Goal: Transaction & Acquisition: Book appointment/travel/reservation

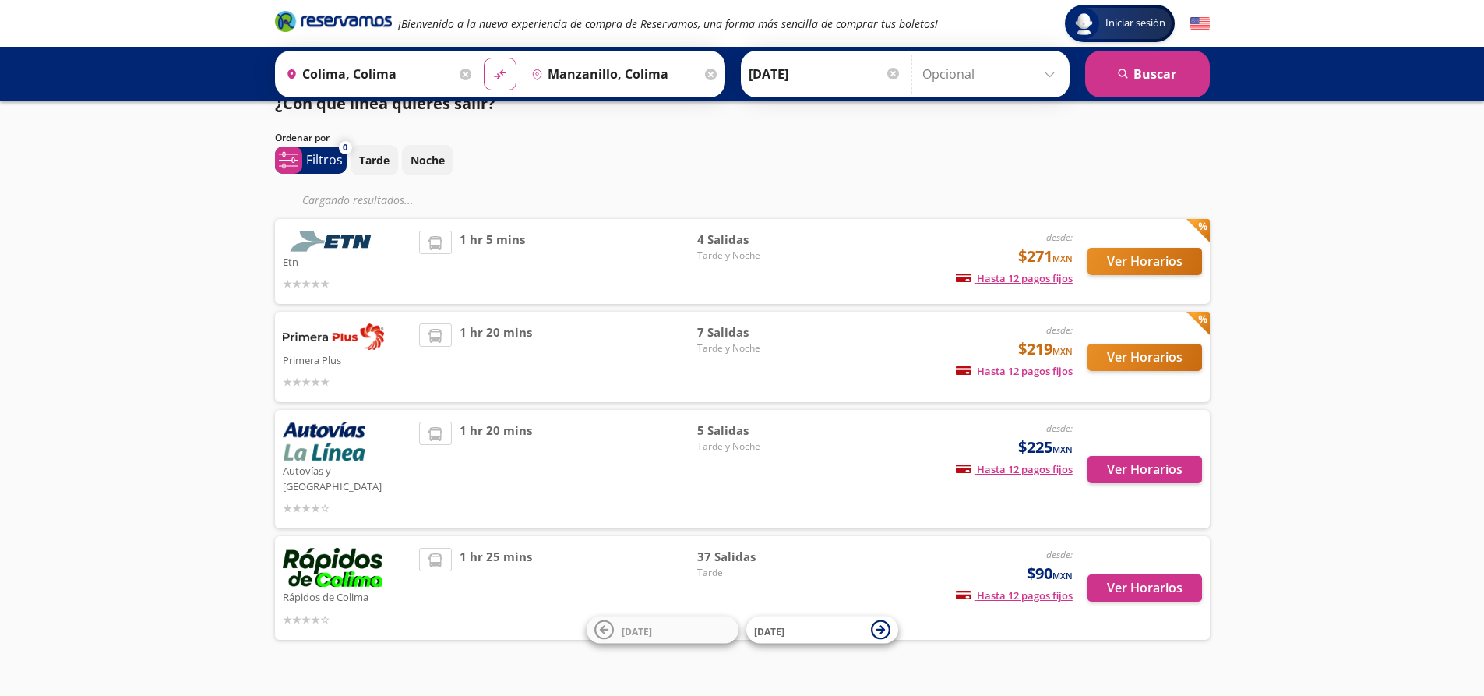
scroll to position [39, 0]
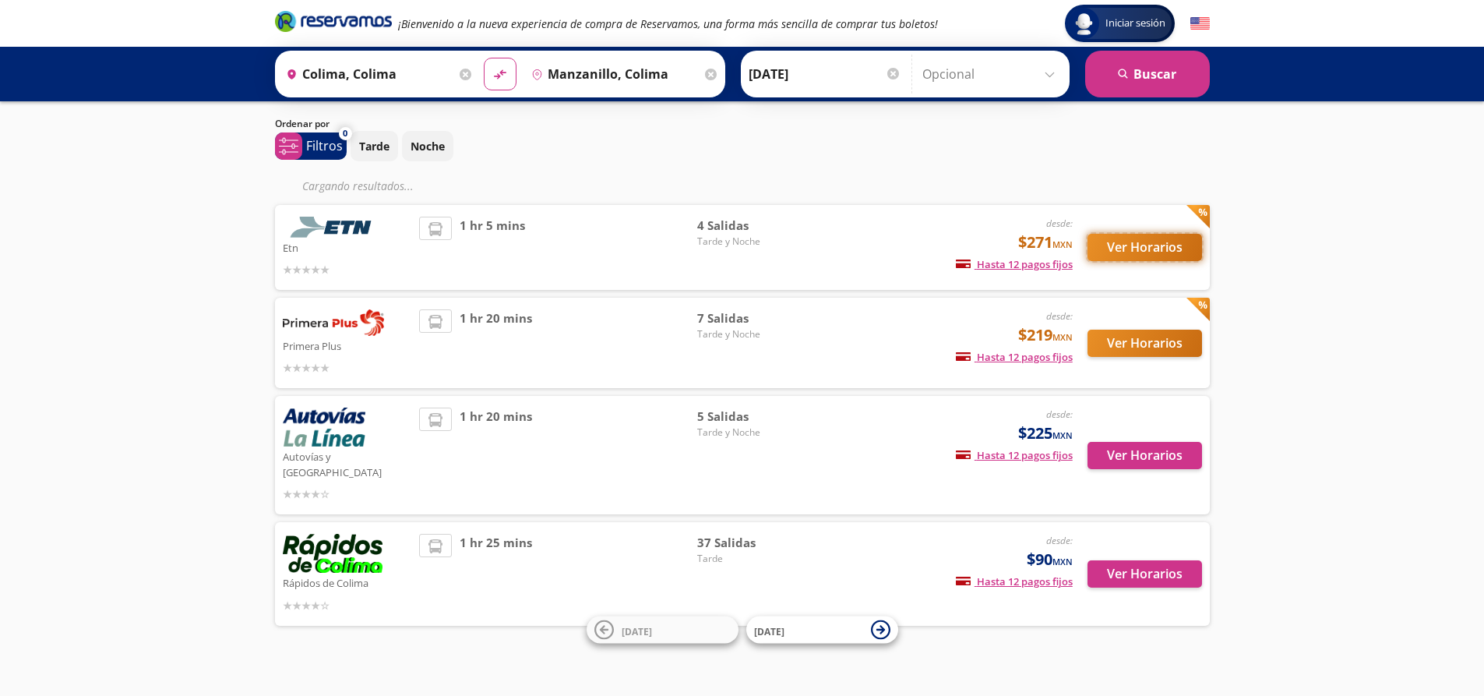
click at [1121, 247] on button "Ver Horarios" at bounding box center [1145, 247] width 115 height 27
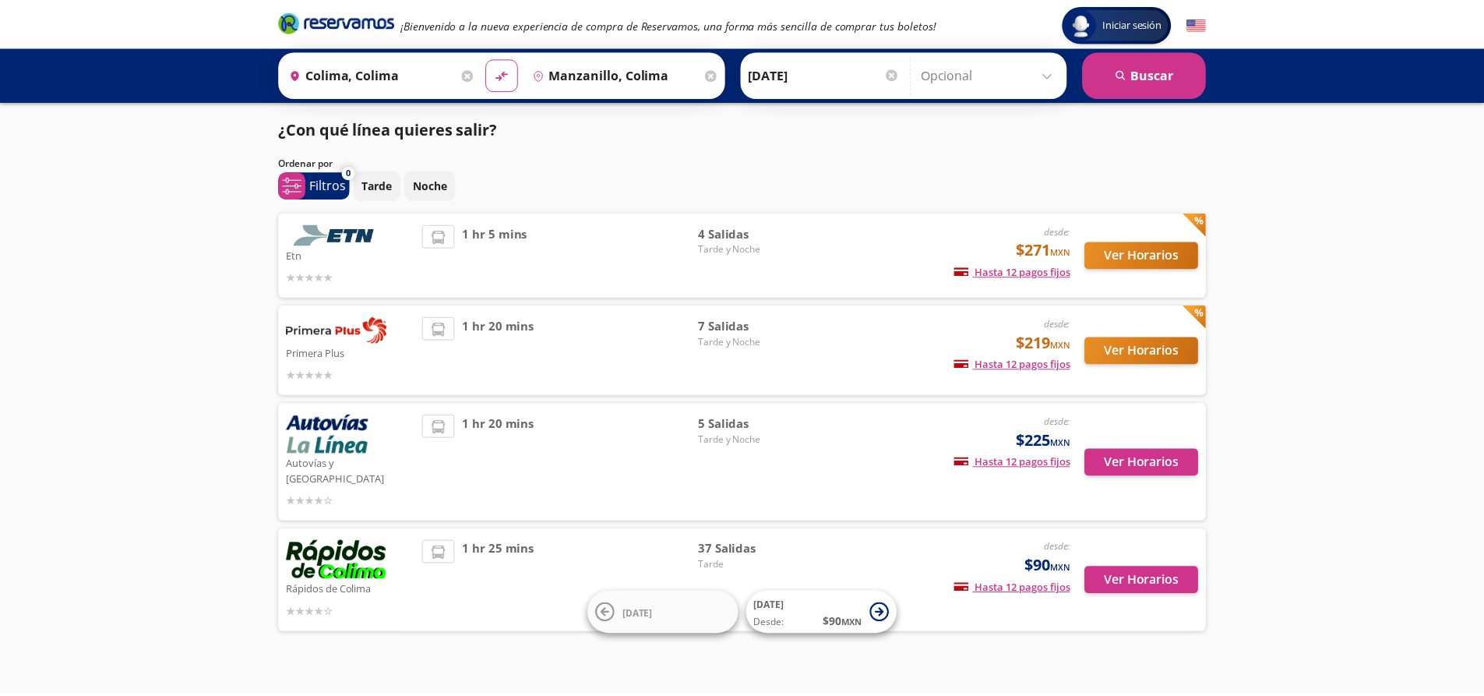
scroll to position [8, 0]
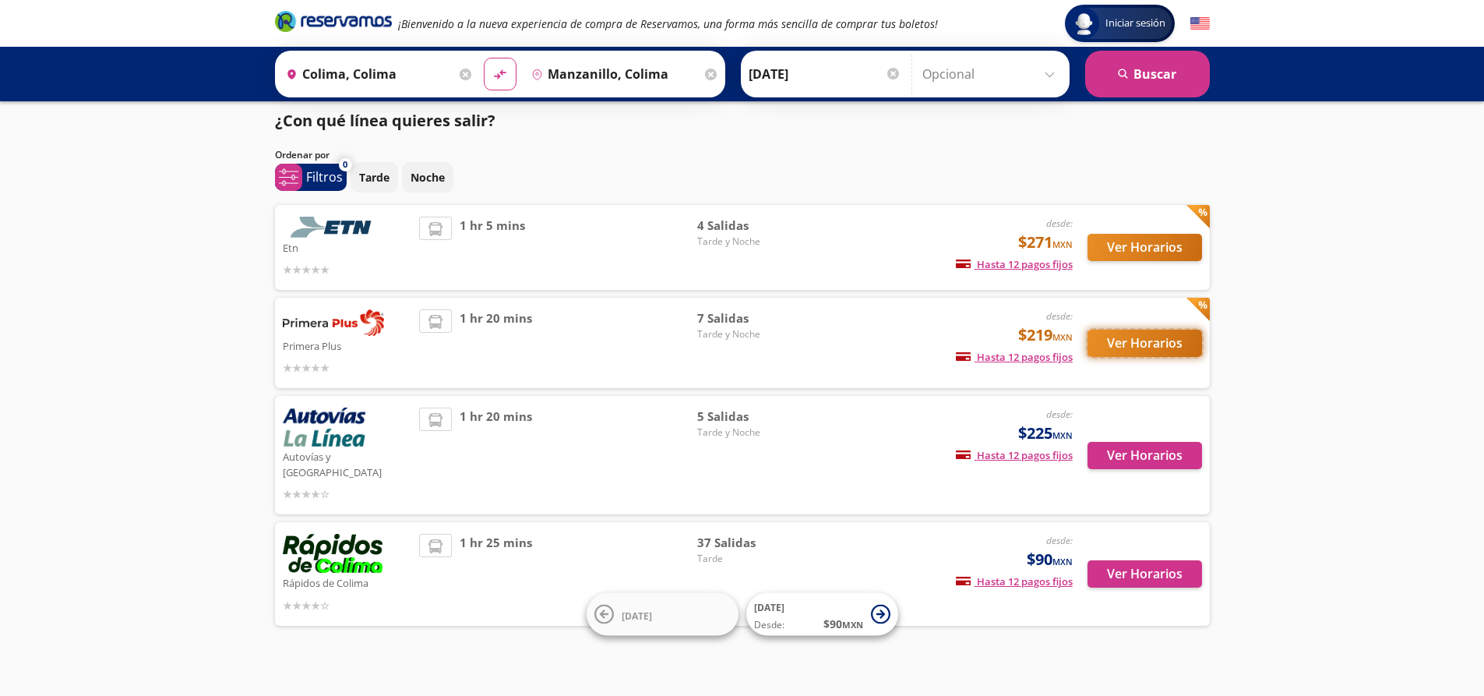
click at [1162, 340] on button "Ver Horarios" at bounding box center [1145, 343] width 115 height 27
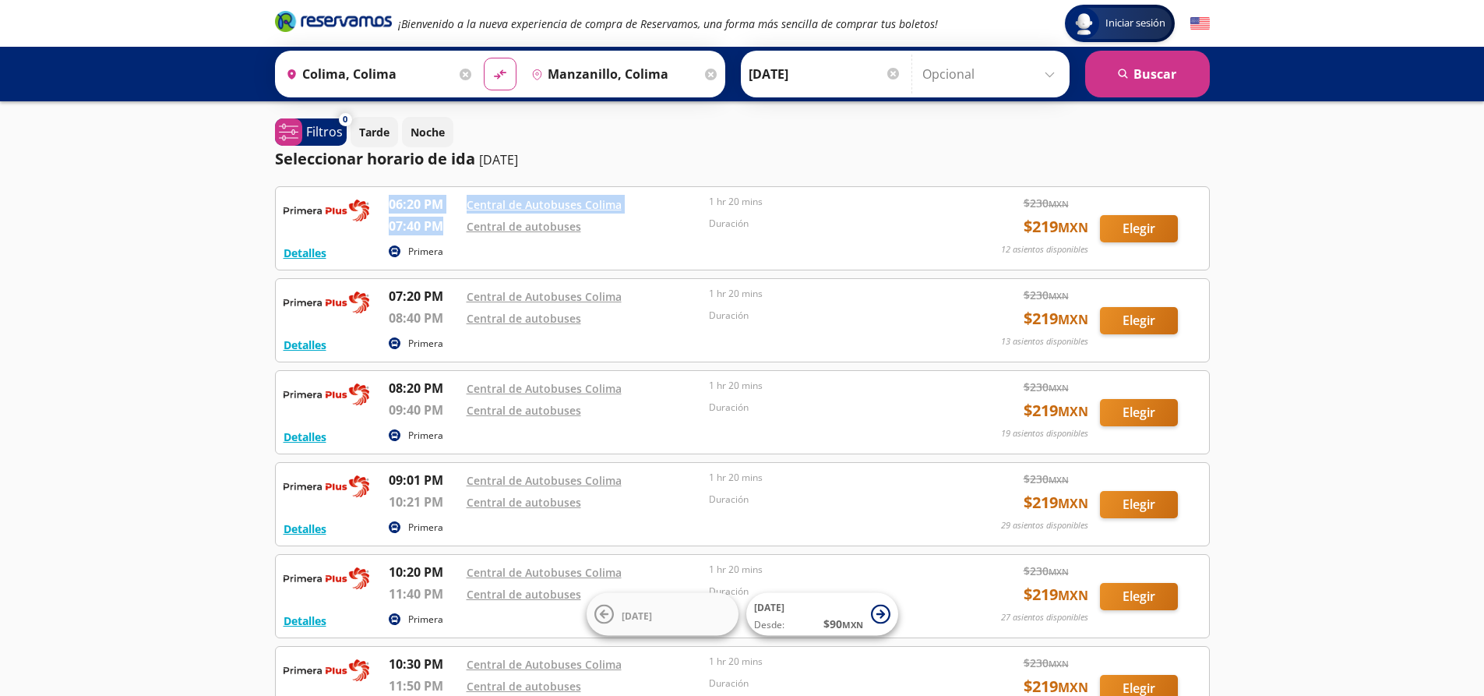
drag, startPoint x: 386, startPoint y: 196, endPoint x: 443, endPoint y: 225, distance: 64.1
click at [443, 225] on div "Detalles Primera 06:20 PM Central de Autobuses Colima 07:40 PM Central de autob…" at bounding box center [743, 228] width 918 height 67
click at [443, 225] on p "07:40 PM" at bounding box center [424, 226] width 70 height 19
drag, startPoint x: 386, startPoint y: 299, endPoint x: 444, endPoint y: 295, distance: 57.8
click at [444, 295] on div "Detalles Primera 07:20 PM Central de Autobuses Colima 08:40 PM Central de autob…" at bounding box center [743, 320] width 918 height 67
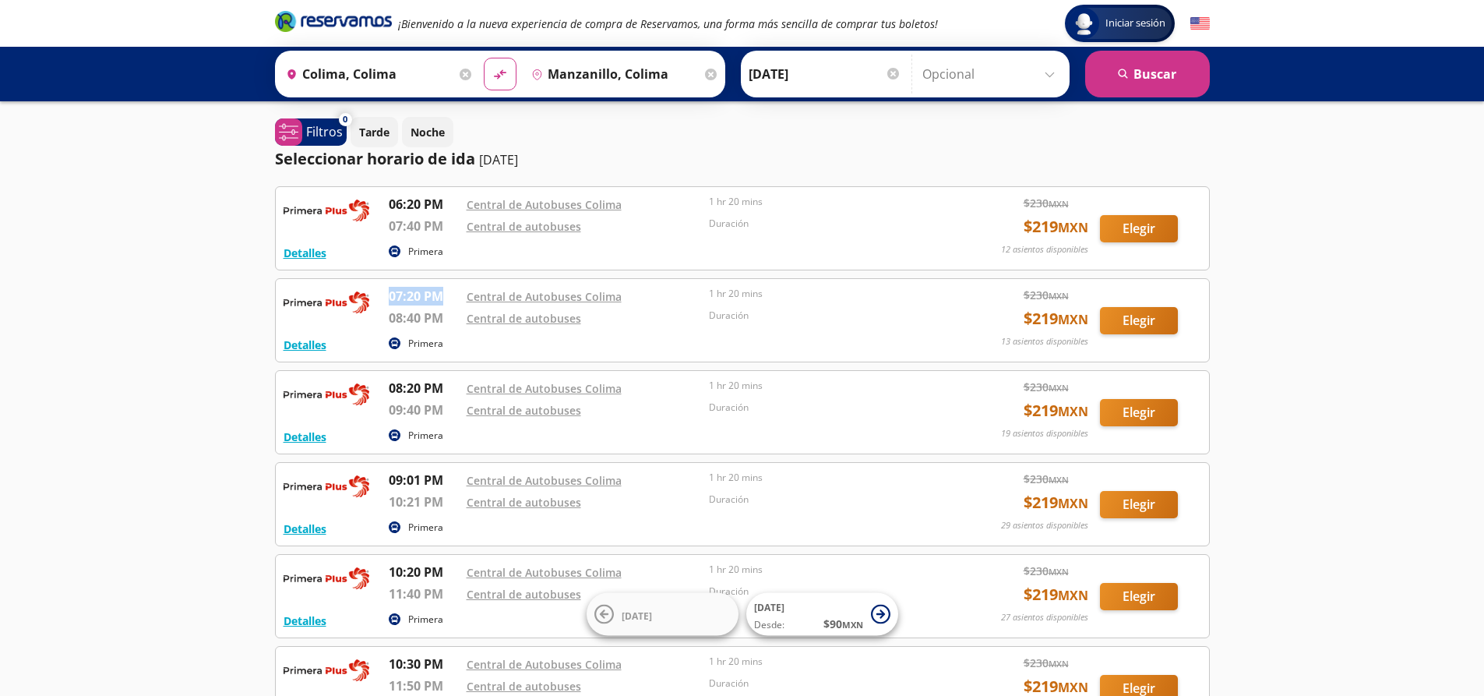
click at [433, 295] on p "07:20 PM" at bounding box center [424, 296] width 70 height 19
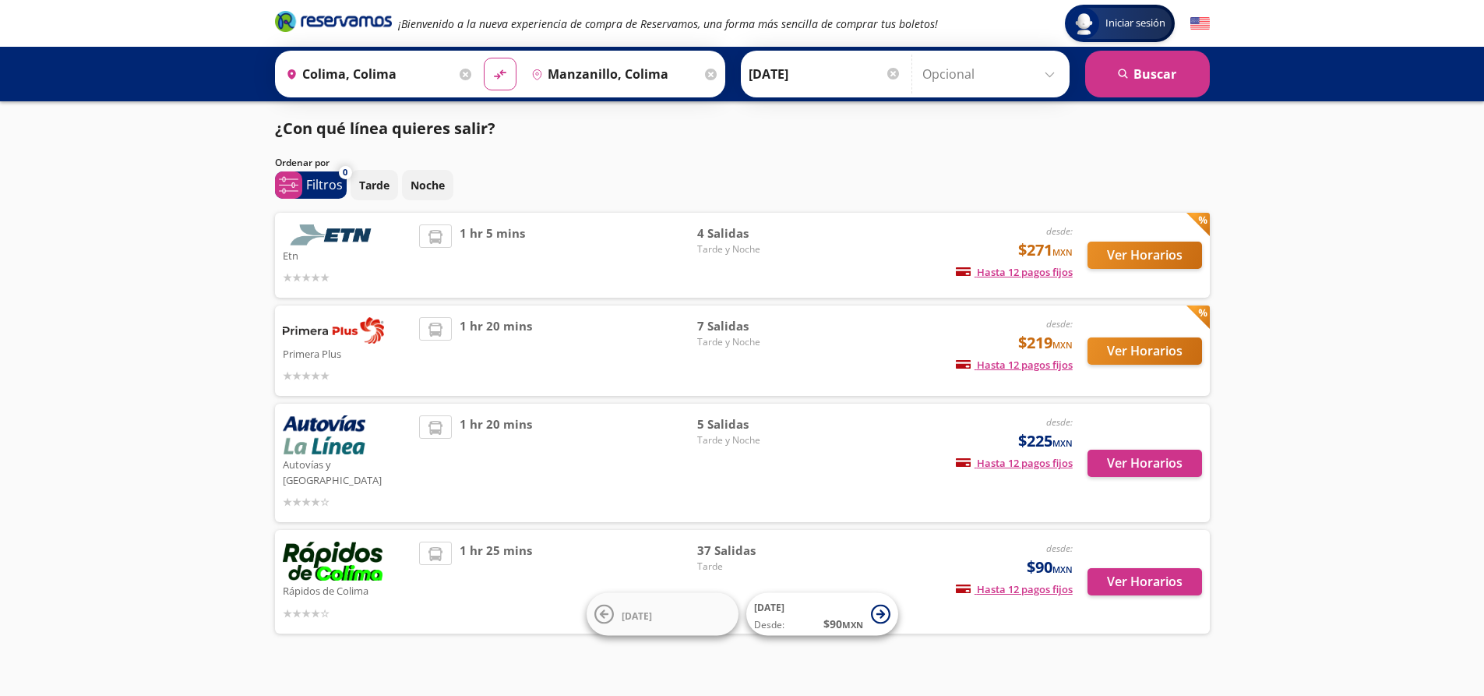
scroll to position [8, 0]
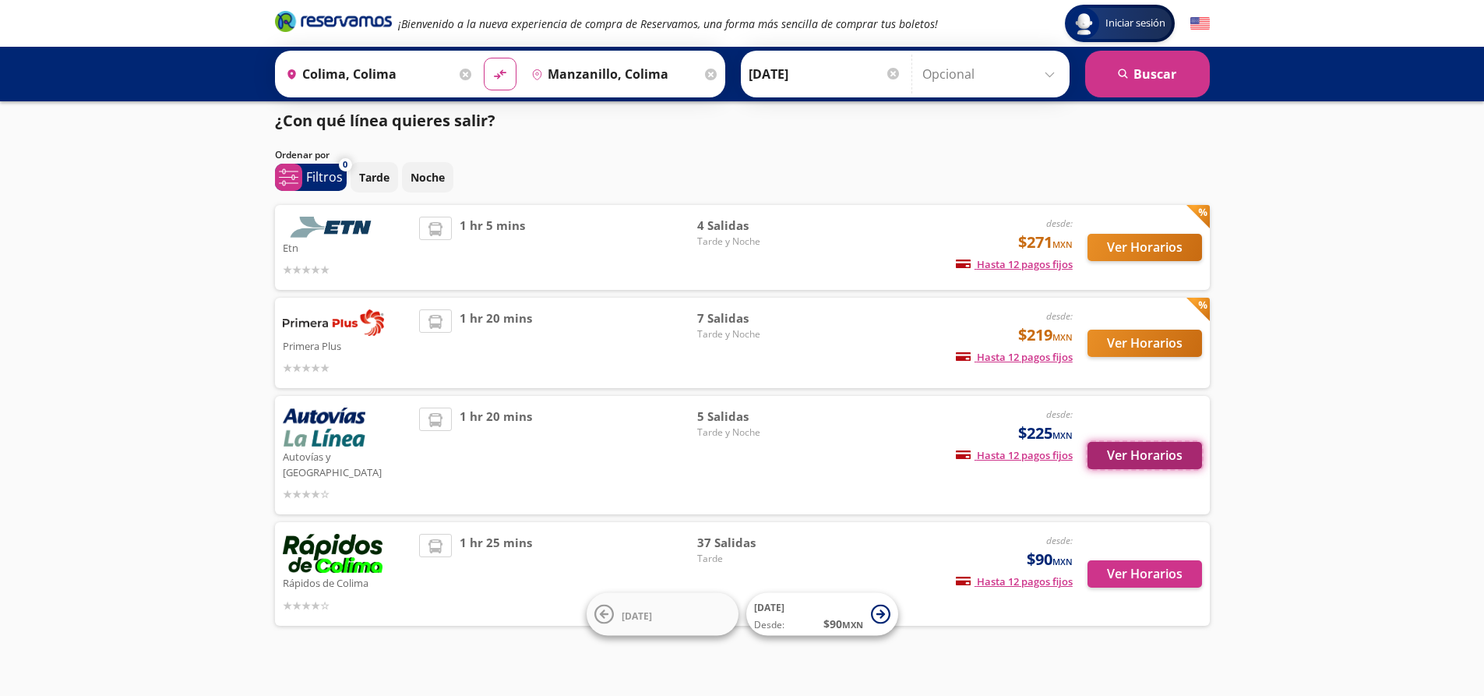
click at [1102, 442] on button "Ver Horarios" at bounding box center [1145, 455] width 115 height 27
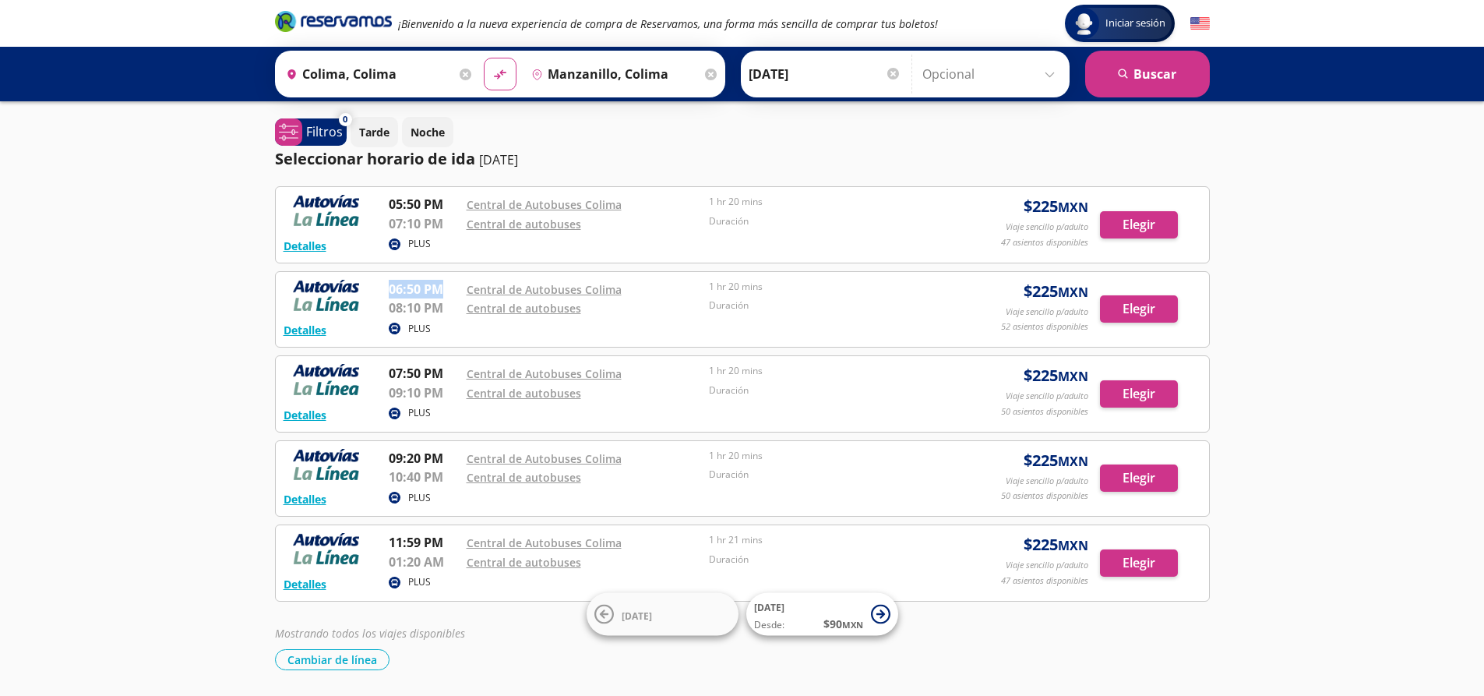
drag, startPoint x: 390, startPoint y: 287, endPoint x: 439, endPoint y: 298, distance: 49.5
click at [439, 298] on p "06:50 PM" at bounding box center [424, 289] width 70 height 19
click at [422, 287] on p "06:50 PM" at bounding box center [424, 289] width 70 height 19
